Goal: Task Accomplishment & Management: Complete application form

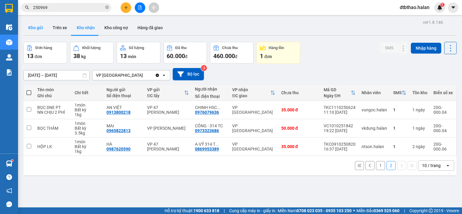
click at [39, 28] on button "Kho gửi" at bounding box center [35, 27] width 24 height 14
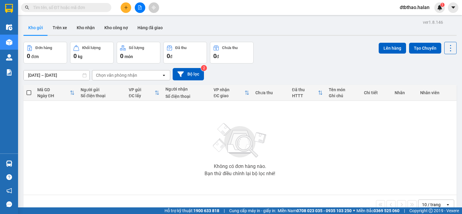
click at [124, 6] on icon "plus" at bounding box center [126, 7] width 4 height 4
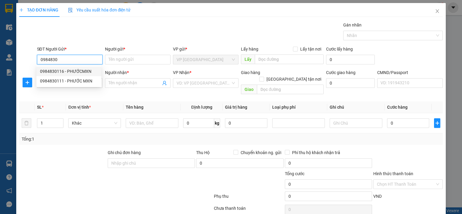
click at [60, 70] on div "0984830116 - PHƯỚCMXN" at bounding box center [69, 71] width 58 height 7
type input "0984830116"
type input "PHƯỚCMXN"
type input "0984830116"
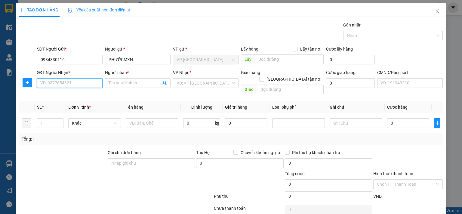
click at [73, 83] on input "SĐT Người Nhận *" at bounding box center [70, 83] width 66 height 10
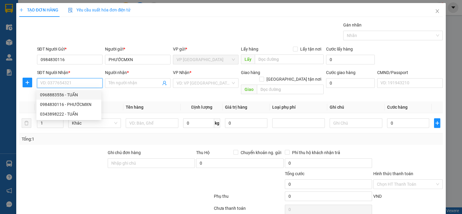
click at [76, 94] on div "0968883556 - TUẤN" at bounding box center [69, 94] width 58 height 7
type input "0968883556"
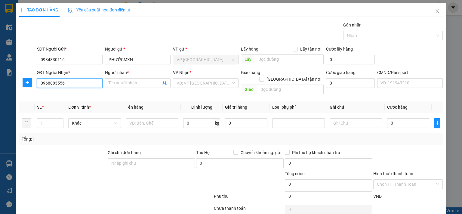
type input "TUẤN"
click at [25, 82] on icon "plus" at bounding box center [27, 82] width 5 height 5
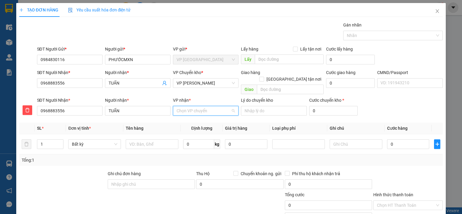
click at [200, 106] on input "VP nhận *" at bounding box center [204, 110] width 54 height 9
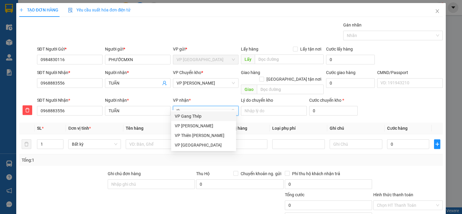
type input "thụ"
click at [204, 115] on div "VP Hoàng Văn Thụ" at bounding box center [204, 116] width 58 height 7
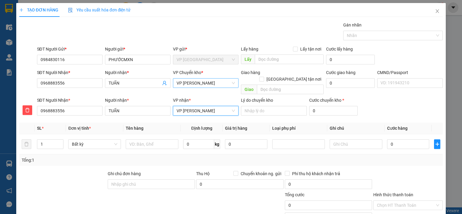
click at [206, 82] on span "VP Hoàng Văn Thụ" at bounding box center [206, 83] width 58 height 9
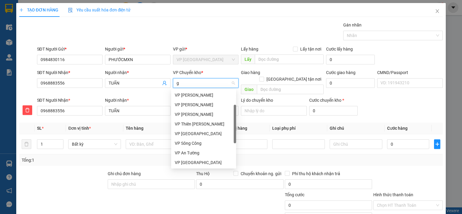
scroll to position [29, 0]
type input "gi"
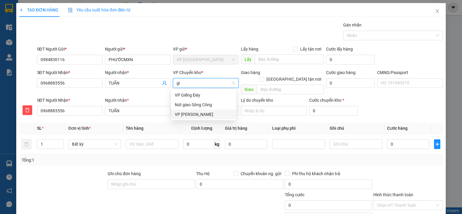
click at [196, 114] on div "VP [PERSON_NAME]" at bounding box center [204, 114] width 58 height 7
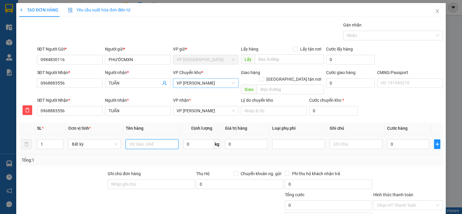
click at [167, 139] on input "text" at bounding box center [152, 144] width 53 height 10
type input "BỌC MXN"
click at [405, 139] on input "0" at bounding box center [408, 144] width 42 height 10
type input "3"
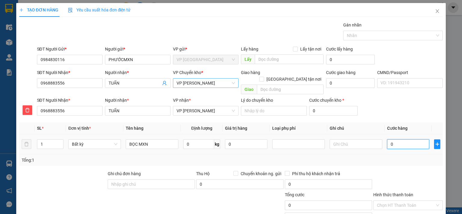
type input "3"
type input "35"
type input "350"
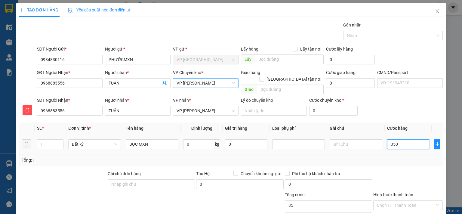
type input "350"
type input "3.500"
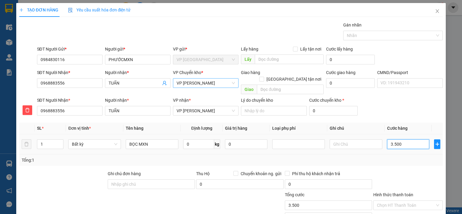
type input "35.000"
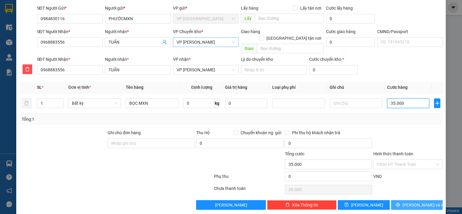
type input "35.000"
click at [409, 202] on span "Lưu và In" at bounding box center [423, 205] width 42 height 7
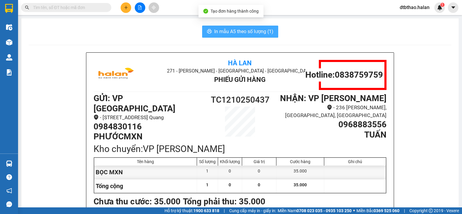
click at [221, 28] on span "In mẫu A5 theo số lượng (1)" at bounding box center [243, 32] width 59 height 8
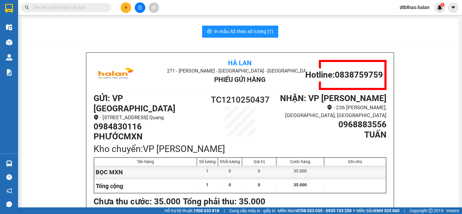
scroll to position [30, 0]
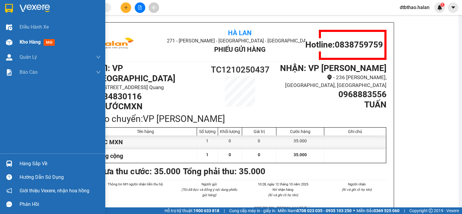
click at [22, 40] on span "Kho hàng" at bounding box center [30, 42] width 21 height 6
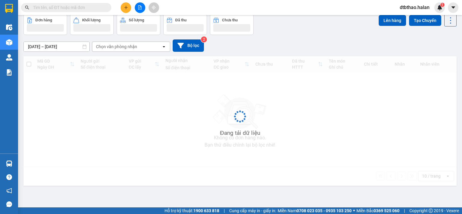
scroll to position [28, 0]
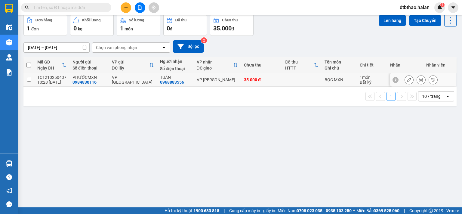
click at [28, 78] on input "checkbox" at bounding box center [29, 79] width 5 height 5
checkbox input "true"
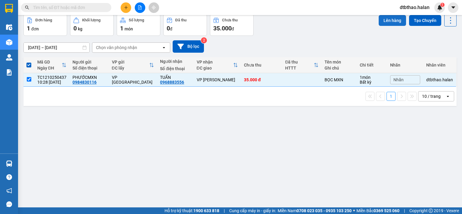
click at [390, 17] on button "Lên hàng" at bounding box center [392, 20] width 27 height 11
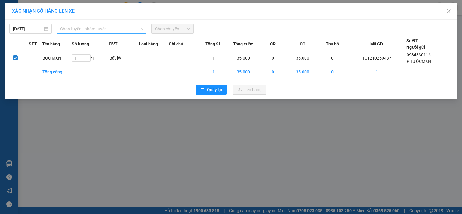
click at [99, 26] on span "Chọn tuyến - nhóm tuyến" at bounding box center [101, 28] width 83 height 9
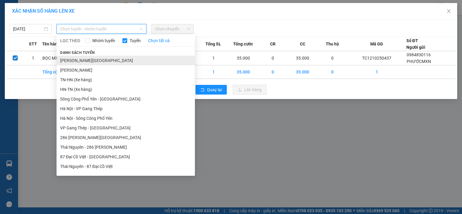
click at [104, 60] on li "Tuyên Quang - Thái Nguyên" at bounding box center [126, 61] width 138 height 10
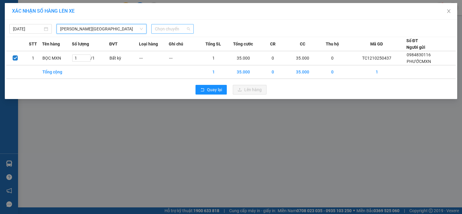
click at [181, 30] on span "Chọn chuyến" at bounding box center [172, 28] width 35 height 9
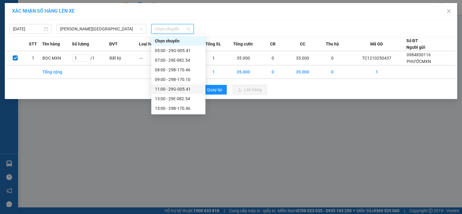
click at [179, 89] on div "11:00 - 29G-005.41" at bounding box center [178, 89] width 47 height 7
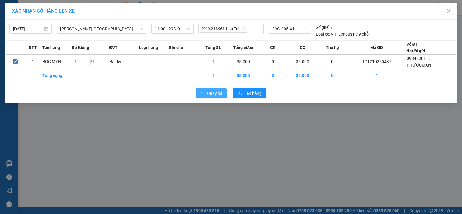
click at [215, 94] on span "Quay lại" at bounding box center [214, 93] width 15 height 7
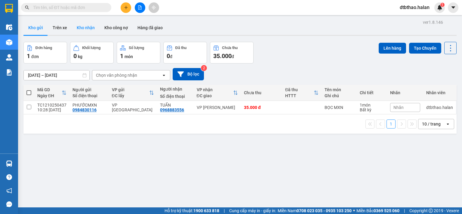
click at [80, 25] on button "Kho nhận" at bounding box center [86, 27] width 28 height 14
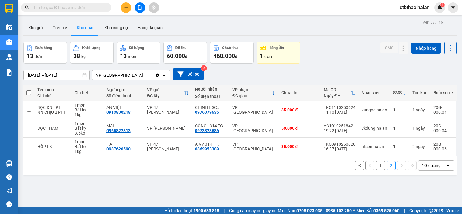
click at [376, 166] on button "1" at bounding box center [380, 165] width 9 height 9
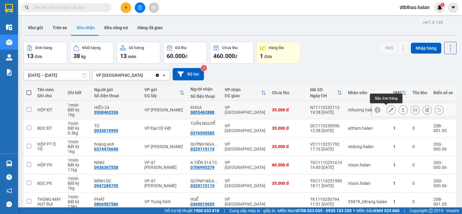
click at [389, 109] on icon at bounding box center [391, 110] width 4 height 4
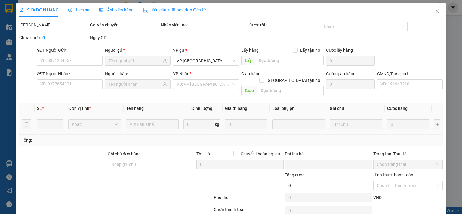
type input "0908463336"
type input "HIẾU 24"
type input "0855462888"
type input "KHOA"
type input "0"
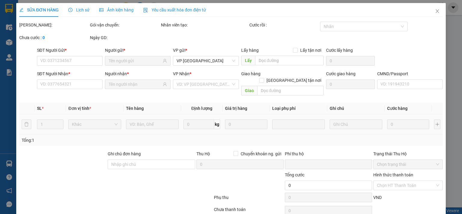
type input "35.000"
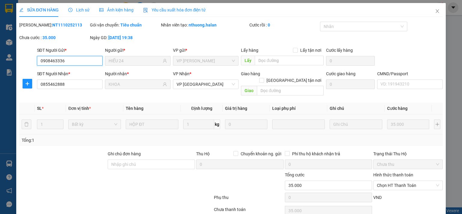
scroll to position [21, 0]
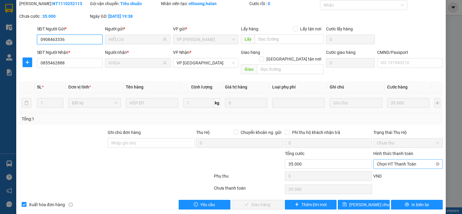
click at [399, 159] on span "Chọn HT Thanh Toán" at bounding box center [408, 163] width 62 height 9
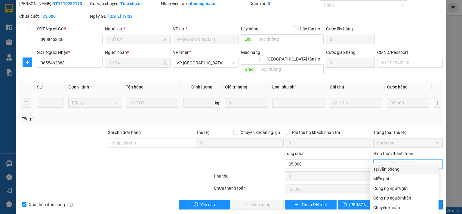
drag, startPoint x: 393, startPoint y: 168, endPoint x: 347, endPoint y: 180, distance: 47.0
click at [391, 168] on div "Tại văn phòng" at bounding box center [404, 169] width 62 height 7
type input "0"
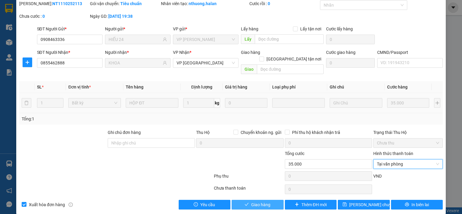
click at [246, 202] on icon "check" at bounding box center [247, 204] width 4 height 4
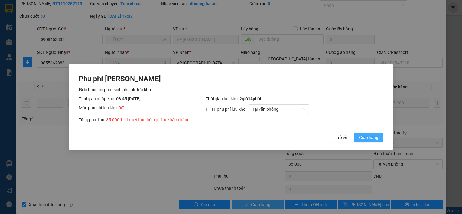
click at [369, 139] on span "Giao hàng" at bounding box center [368, 137] width 19 height 7
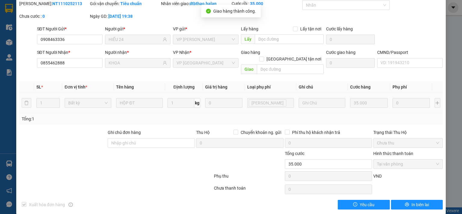
scroll to position [0, 0]
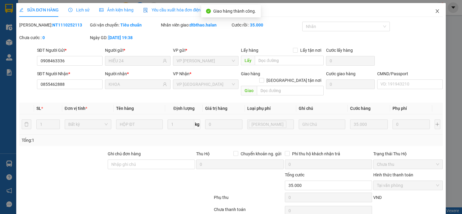
click at [435, 11] on icon "close" at bounding box center [437, 11] width 5 height 5
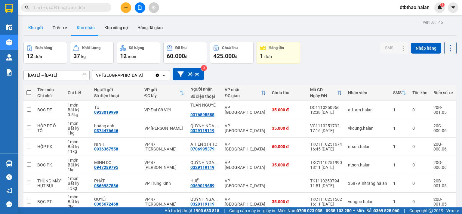
click at [37, 25] on button "Kho gửi" at bounding box center [35, 27] width 24 height 14
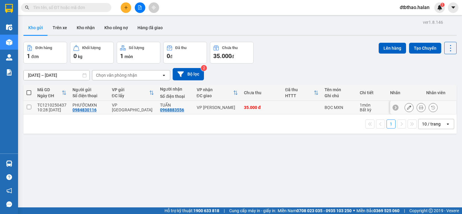
click at [27, 107] on input "checkbox" at bounding box center [29, 107] width 5 height 5
checkbox input "true"
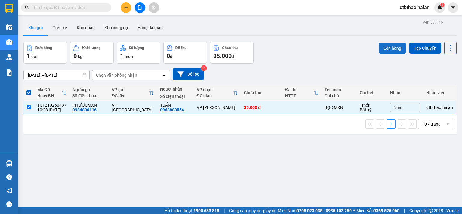
click at [385, 49] on button "Lên hàng" at bounding box center [392, 48] width 27 height 11
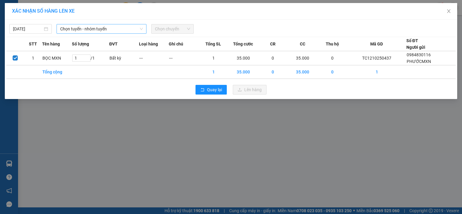
click at [69, 29] on span "Chọn tuyến - nhóm tuyến" at bounding box center [101, 28] width 83 height 9
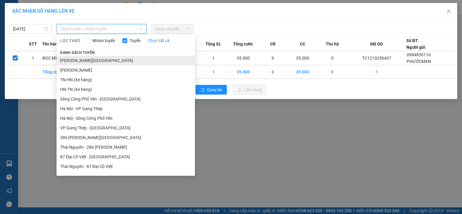
click at [109, 62] on li "Tuyên Quang - Thái Nguyên" at bounding box center [126, 61] width 138 height 10
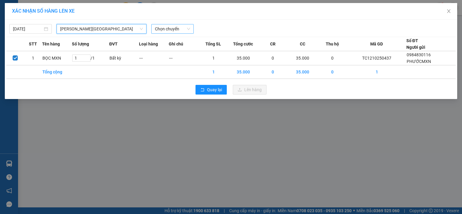
click at [173, 28] on span "Chọn chuyến" at bounding box center [172, 28] width 35 height 9
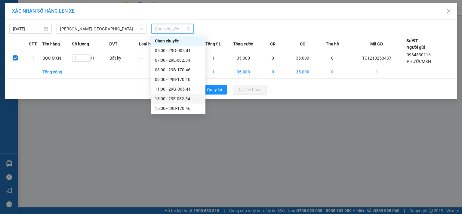
click at [186, 98] on div "13:00 - 29E-082.54" at bounding box center [178, 98] width 47 height 7
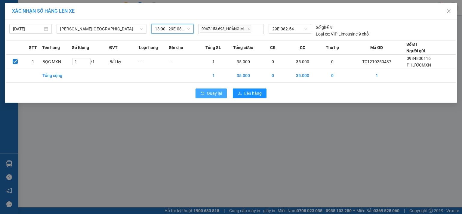
click at [214, 94] on span "Quay lại" at bounding box center [214, 93] width 15 height 7
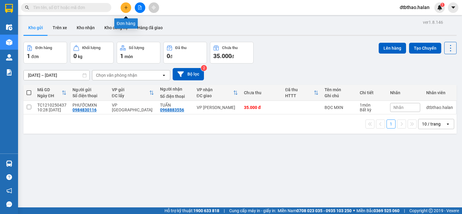
click at [126, 7] on icon "plus" at bounding box center [125, 7] width 3 height 0
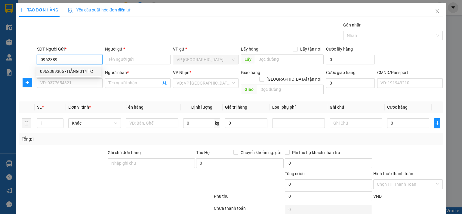
click at [53, 71] on div "0962389306 - HẰNG 314 TC" at bounding box center [69, 71] width 58 height 7
type input "0962389306"
type input "HẰNG 314 TC"
type input "0962389306"
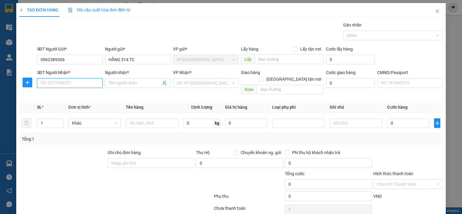
click at [95, 83] on input "SĐT Người Nhận *" at bounding box center [70, 83] width 66 height 10
click at [67, 96] on div "0328759333 - LINH" at bounding box center [69, 94] width 58 height 7
type input "0328759333"
type input "LINH"
click at [25, 84] on icon "plus" at bounding box center [27, 82] width 5 height 5
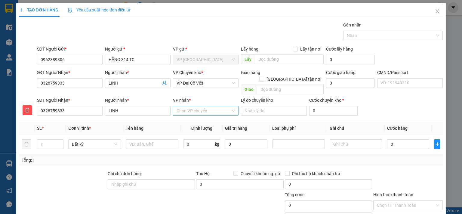
click at [182, 106] on input "VP nhận *" at bounding box center [204, 110] width 54 height 9
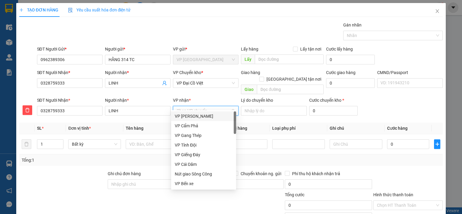
type input "d"
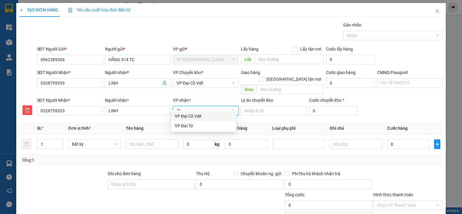
type input "đại"
drag, startPoint x: 202, startPoint y: 115, endPoint x: 201, endPoint y: 110, distance: 4.8
click at [201, 115] on div "VP Đại Cồ Việt" at bounding box center [204, 116] width 58 height 7
click at [210, 82] on span "VP Đại Cồ Việt" at bounding box center [206, 83] width 58 height 9
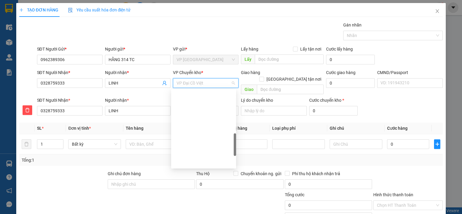
scroll to position [58, 0]
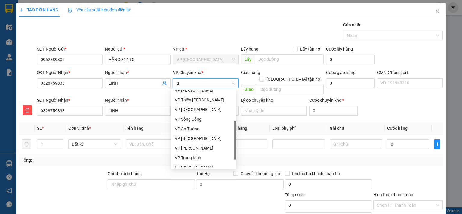
type input "gi"
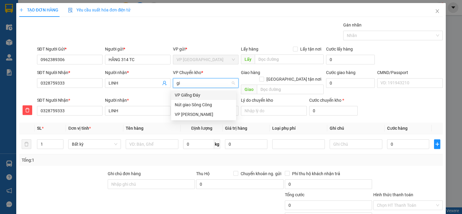
scroll to position [0, 0]
click at [190, 115] on div "VP [PERSON_NAME]" at bounding box center [204, 114] width 58 height 7
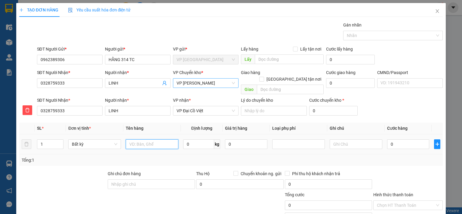
click at [154, 139] on input "text" at bounding box center [152, 144] width 53 height 10
type input "HỘP ĐỒ ĂN"
click at [202, 139] on input "0" at bounding box center [198, 144] width 31 height 10
type input "14"
click at [351, 139] on input "text" at bounding box center [356, 144] width 53 height 10
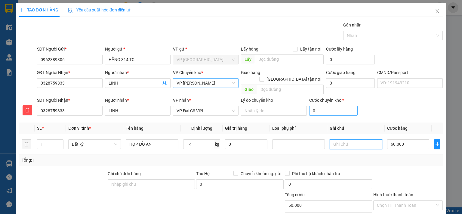
type input "60.000"
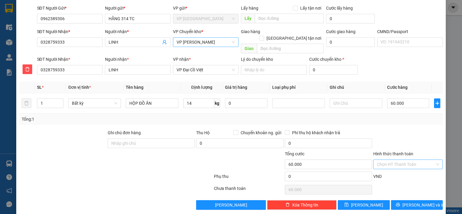
click at [403, 160] on input "Hình thức thanh toán" at bounding box center [406, 164] width 58 height 9
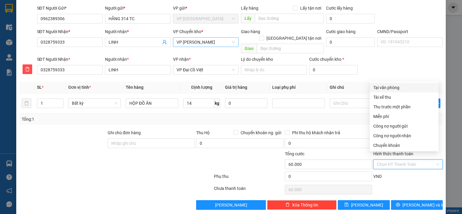
click at [384, 88] on div "Tại văn phòng" at bounding box center [404, 87] width 62 height 7
type input "0"
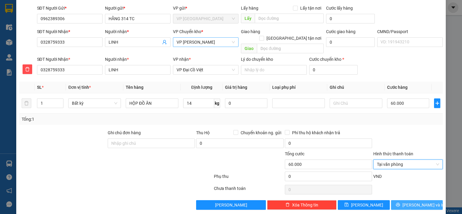
click at [421, 202] on span "Lưu và In" at bounding box center [423, 205] width 42 height 7
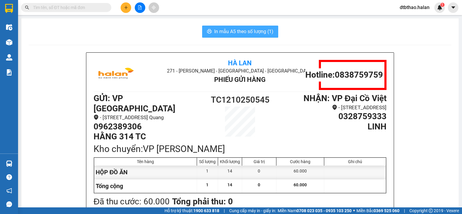
click at [255, 35] on span "In mẫu A5 theo số lượng (1)" at bounding box center [243, 32] width 59 height 8
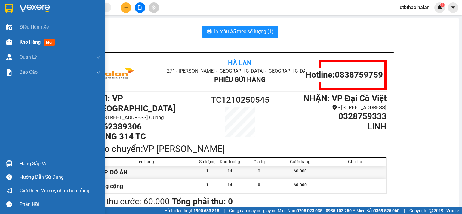
click at [30, 43] on span "Kho hàng" at bounding box center [30, 42] width 21 height 6
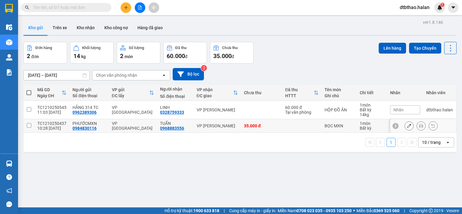
click at [26, 126] on td at bounding box center [28, 126] width 11 height 14
checkbox input "true"
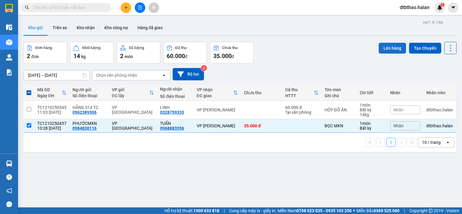
click at [386, 47] on button "Lên hàng" at bounding box center [392, 48] width 27 height 11
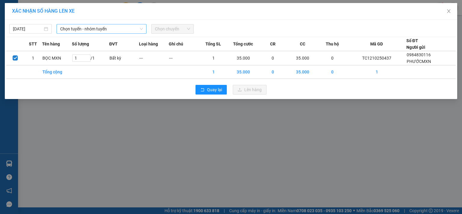
click at [102, 31] on span "Chọn tuyến - nhóm tuyến" at bounding box center [101, 28] width 83 height 9
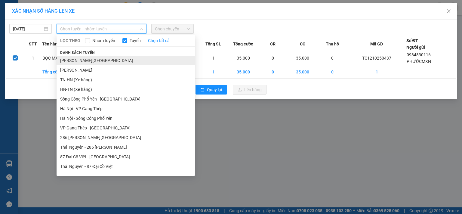
drag, startPoint x: 100, startPoint y: 61, endPoint x: 157, endPoint y: 27, distance: 66.8
click at [100, 61] on li "Tuyên Quang - Thái Nguyên" at bounding box center [126, 61] width 138 height 10
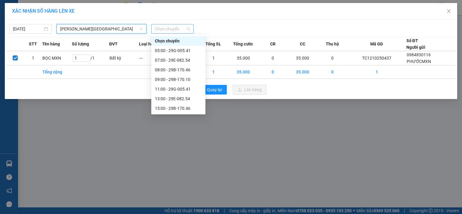
click at [168, 29] on span "Chọn chuyến" at bounding box center [172, 28] width 35 height 9
click at [188, 98] on div "13:00 - 29E-082.54" at bounding box center [178, 98] width 47 height 7
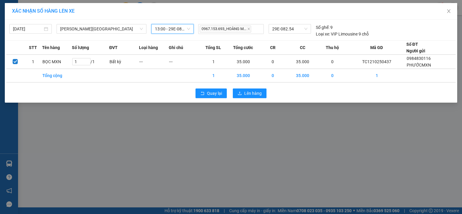
click at [186, 27] on span "13:00 - 29E-082.54" at bounding box center [172, 28] width 35 height 9
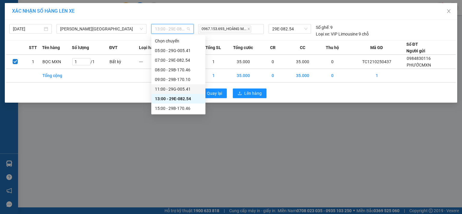
click at [175, 89] on div "11:00 - 29G-005.41" at bounding box center [178, 89] width 47 height 7
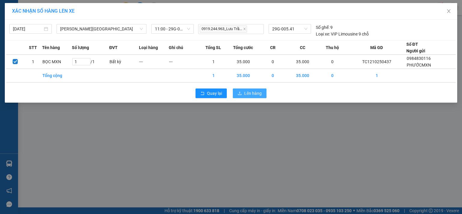
click at [248, 93] on span "Lên hàng" at bounding box center [252, 93] width 17 height 7
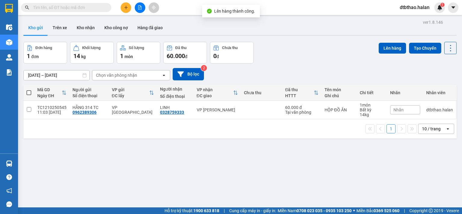
drag, startPoint x: 170, startPoint y: 155, endPoint x: 95, endPoint y: 184, distance: 80.4
click at [170, 156] on div "ver 1.8.146 Kho gửi Trên xe Kho nhận Kho công nợ Hàng đã giao Đơn hàng 1 đơn Kh…" at bounding box center [240, 125] width 438 height 214
click at [28, 163] on div "ver 1.8.146 Kho gửi Trên xe Kho nhận Kho công nợ Hàng đã giao Đơn hàng 1 đơn Kh…" at bounding box center [240, 125] width 438 height 214
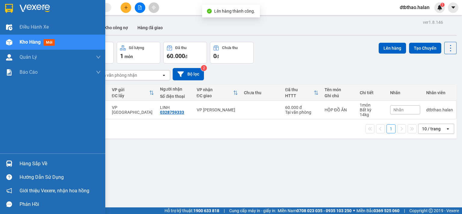
click at [29, 165] on div "Hàng sắp về" at bounding box center [60, 163] width 81 height 9
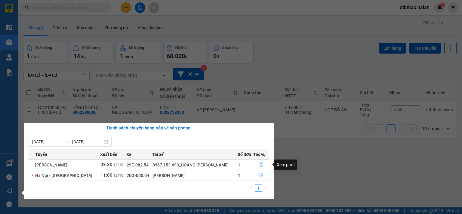
click at [259, 165] on icon "file-done" at bounding box center [261, 164] width 4 height 4
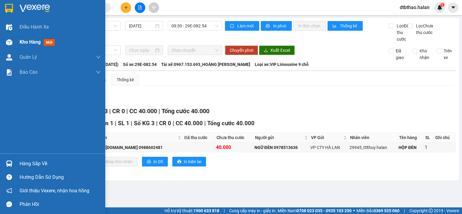
click at [30, 43] on span "Kho hàng" at bounding box center [30, 42] width 21 height 6
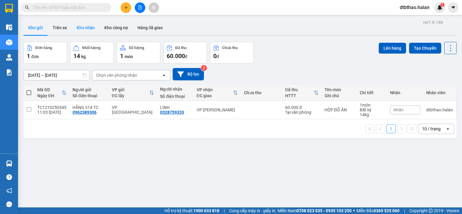
click at [88, 28] on button "Kho nhận" at bounding box center [86, 27] width 28 height 14
